Goal: Task Accomplishment & Management: Manage account settings

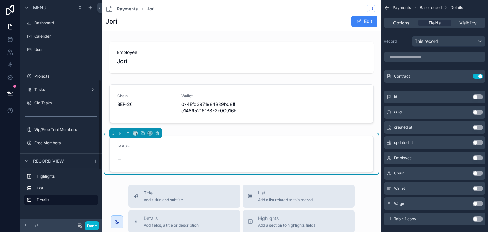
scroll to position [8, 0]
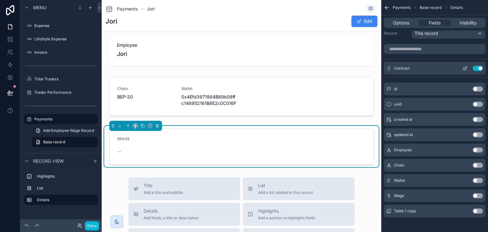
click at [480, 69] on button "Use setting" at bounding box center [478, 68] width 10 height 5
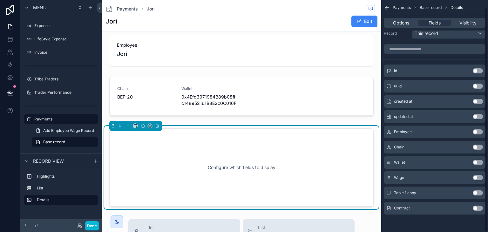
click at [474, 188] on div "Table 1 copy Use setting" at bounding box center [435, 192] width 102 height 13
click at [478, 209] on button "Use setting" at bounding box center [478, 208] width 10 height 5
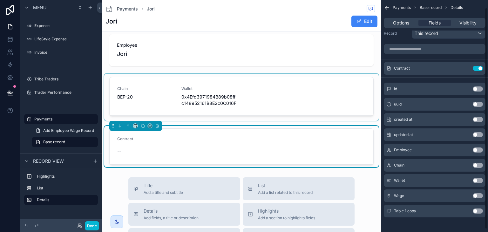
scroll to position [0, 0]
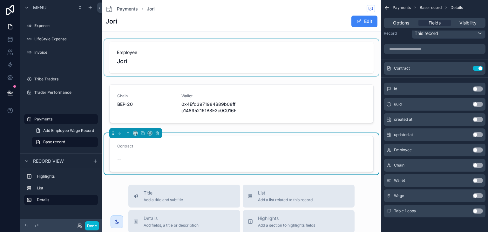
click at [323, 58] on div "scrollable content" at bounding box center [241, 57] width 274 height 37
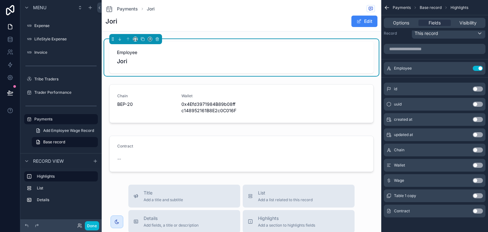
click at [476, 182] on div "Wage Use setting" at bounding box center [435, 180] width 102 height 13
click at [479, 178] on button "Use setting" at bounding box center [478, 180] width 10 height 5
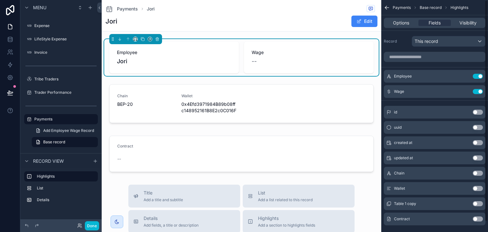
click at [272, 53] on span "Wage" at bounding box center [309, 52] width 114 height 6
click at [402, 22] on span "Options" at bounding box center [401, 23] width 16 height 6
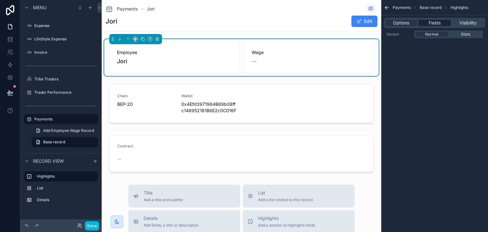
click at [434, 25] on span "Fields" at bounding box center [435, 23] width 12 height 6
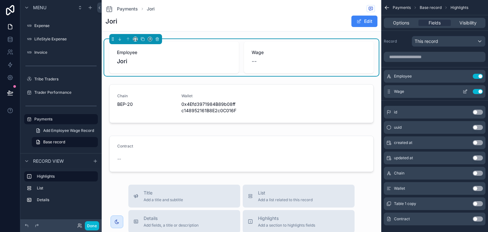
click at [467, 92] on icon "scrollable content" at bounding box center [464, 91] width 5 height 5
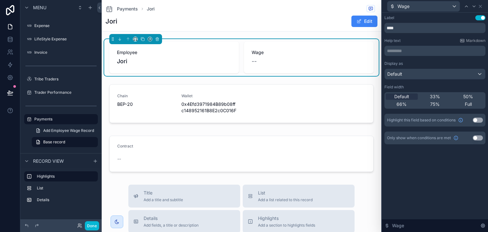
click at [483, 4] on div "Wage" at bounding box center [434, 6] width 101 height 12
click at [481, 6] on icon at bounding box center [480, 6] width 5 height 5
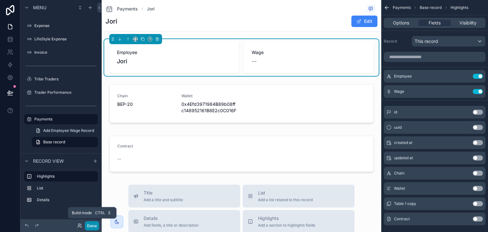
click at [91, 225] on button "Done" at bounding box center [92, 225] width 14 height 9
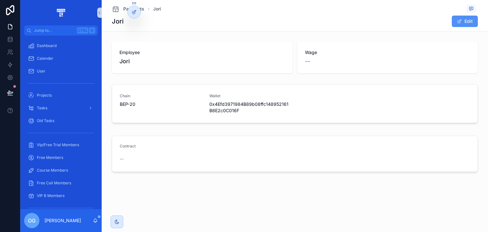
click at [462, 17] on button "Edit" at bounding box center [465, 21] width 26 height 11
click at [462, 24] on button "Done" at bounding box center [463, 21] width 29 height 11
click at [138, 9] on div at bounding box center [134, 12] width 13 height 12
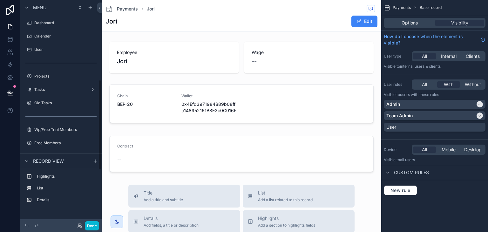
scroll to position [197, 0]
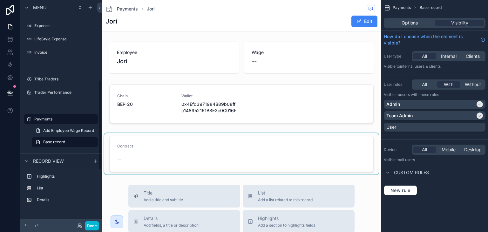
click at [171, 152] on div "scrollable content" at bounding box center [241, 153] width 274 height 41
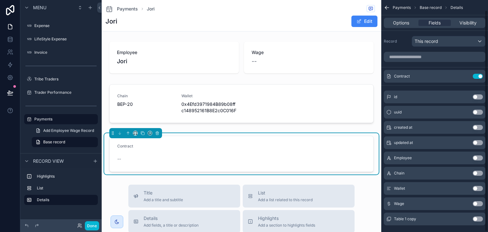
scroll to position [11, 0]
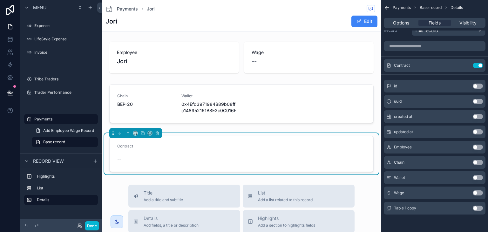
click at [477, 189] on div "Wage Use setting" at bounding box center [435, 192] width 102 height 13
click at [477, 194] on button "Use setting" at bounding box center [478, 192] width 10 height 5
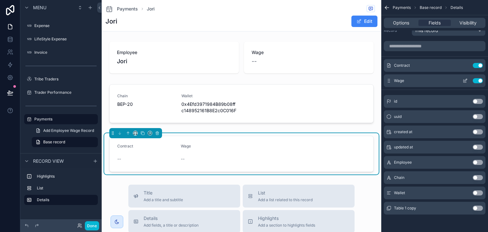
click at [466, 80] on icon "scrollable content" at bounding box center [465, 80] width 3 height 3
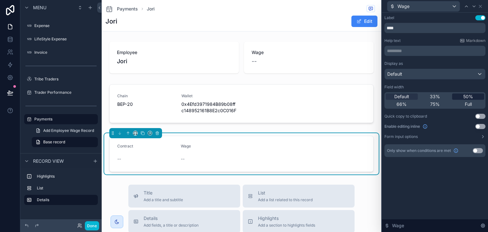
click at [457, 94] on div "50%" at bounding box center [468, 96] width 32 height 6
click at [435, 12] on div "Wage" at bounding box center [434, 6] width 101 height 12
click at [437, 7] on div "Wage" at bounding box center [423, 6] width 72 height 10
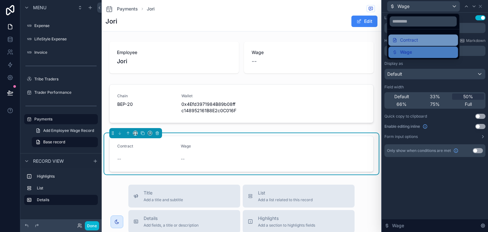
click at [428, 37] on div "Contract" at bounding box center [423, 40] width 62 height 8
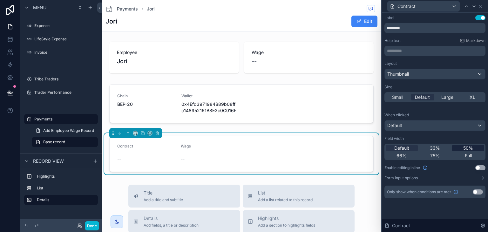
click at [462, 148] on div "50%" at bounding box center [468, 148] width 32 height 6
click at [480, 4] on icon at bounding box center [480, 6] width 5 height 5
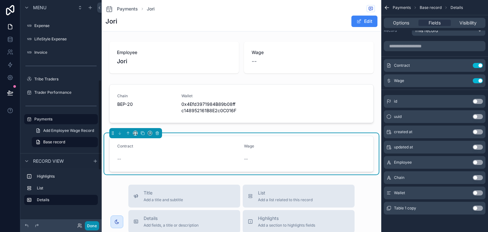
click at [89, 226] on button "Done" at bounding box center [92, 225] width 14 height 9
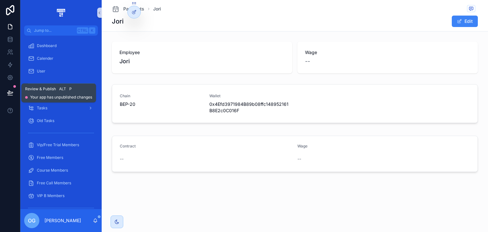
click at [8, 85] on button at bounding box center [10, 93] width 14 height 18
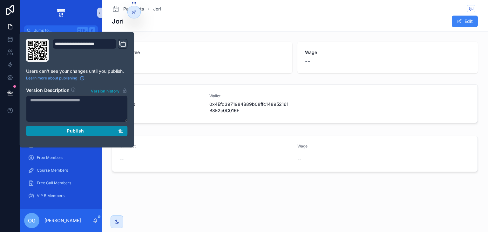
click at [74, 133] on button "Publish" at bounding box center [77, 131] width 102 height 10
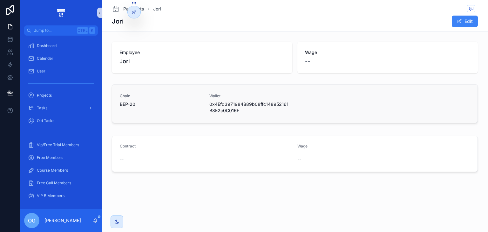
click at [138, 118] on div "Chain BEP-20 Wallet 0x4Efd3971984B89b08ffc148952161B8E2c0C016F" at bounding box center [294, 103] width 365 height 38
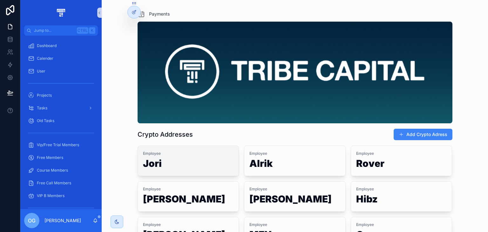
click at [167, 164] on h1 "Jori" at bounding box center [188, 165] width 91 height 12
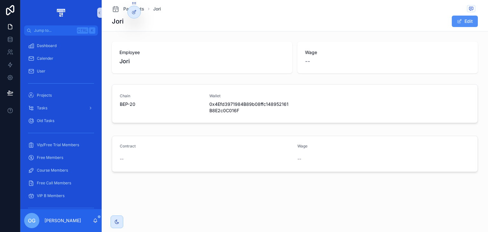
click at [467, 16] on button "Edit" at bounding box center [465, 21] width 26 height 11
click at [352, 159] on input "scrollable content" at bounding box center [384, 159] width 172 height 9
type input "*****"
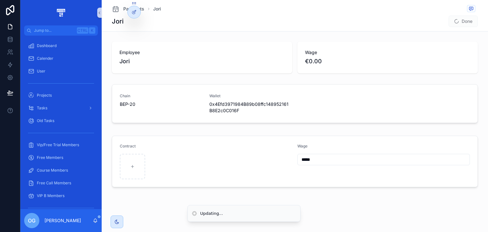
type input "*****"
